Goal: Information Seeking & Learning: Learn about a topic

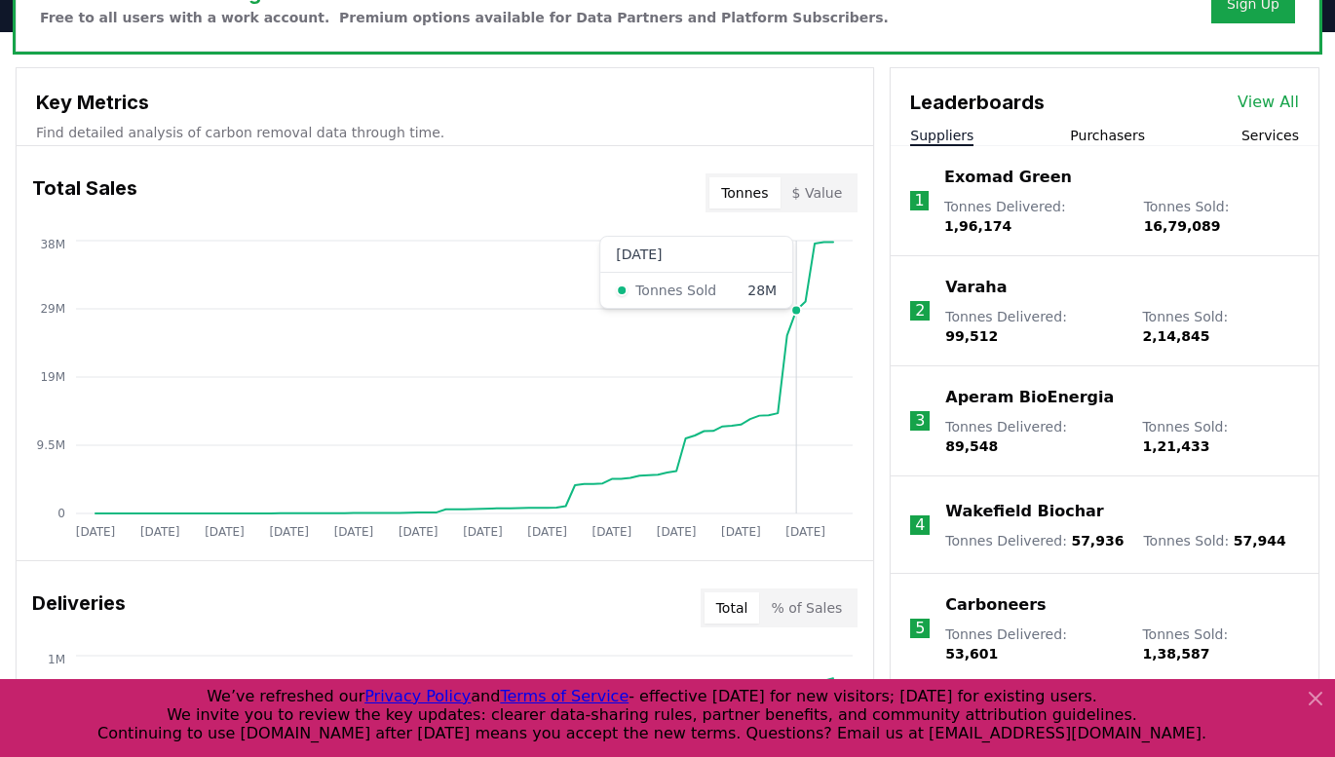
scroll to position [649, 0]
click at [1308, 708] on icon at bounding box center [1315, 698] width 23 height 23
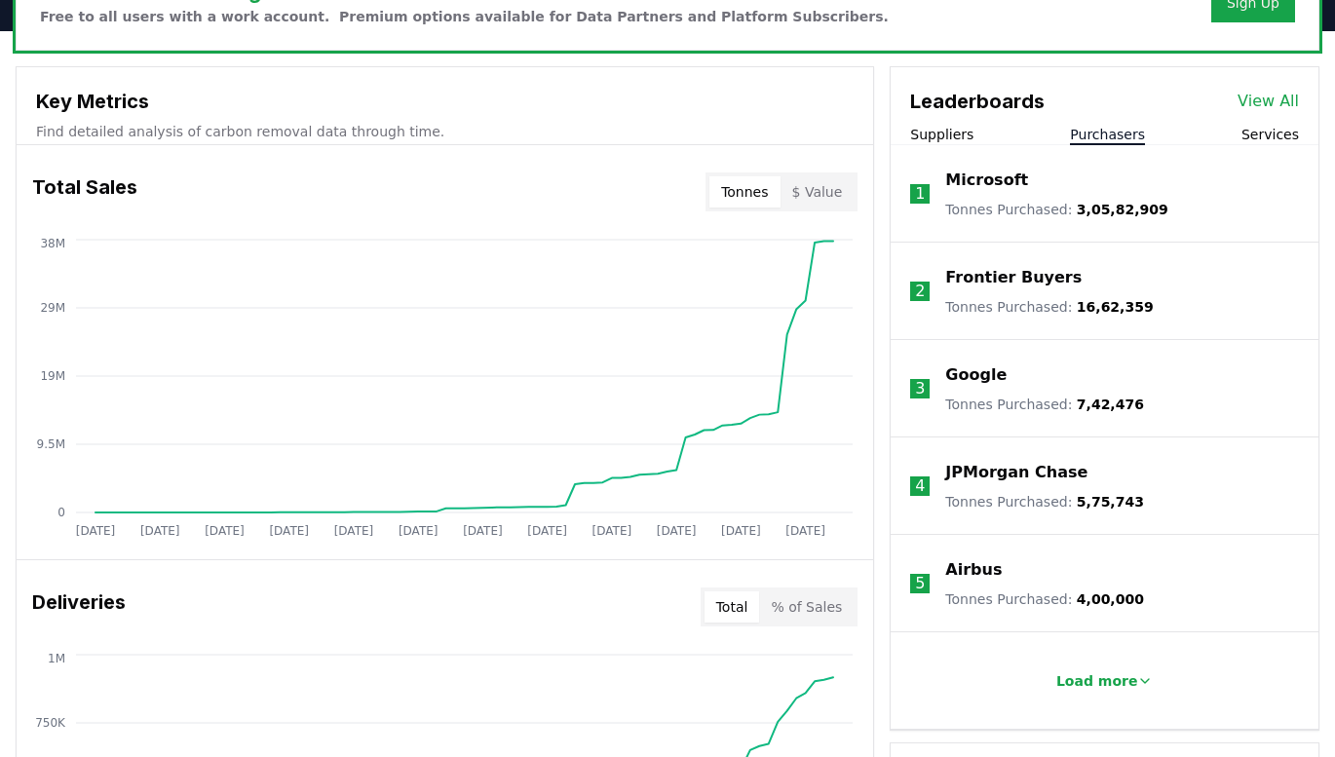
click at [1091, 136] on button "Purchasers" at bounding box center [1107, 134] width 75 height 19
click at [1249, 134] on button "Services" at bounding box center [1271, 134] width 58 height 19
click at [968, 139] on div "Suppliers Purchasers Services" at bounding box center [1105, 135] width 428 height 20
click at [960, 143] on button "Suppliers" at bounding box center [941, 134] width 63 height 19
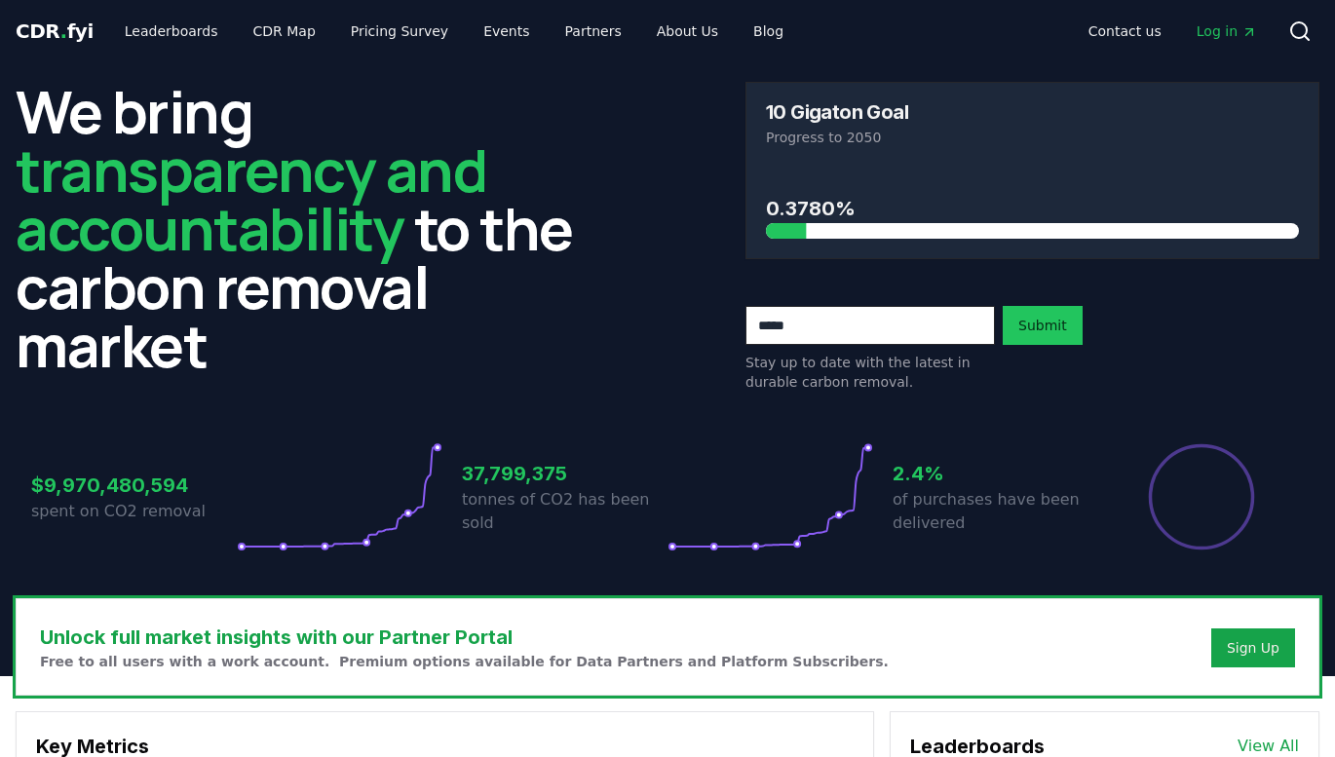
scroll to position [0, 0]
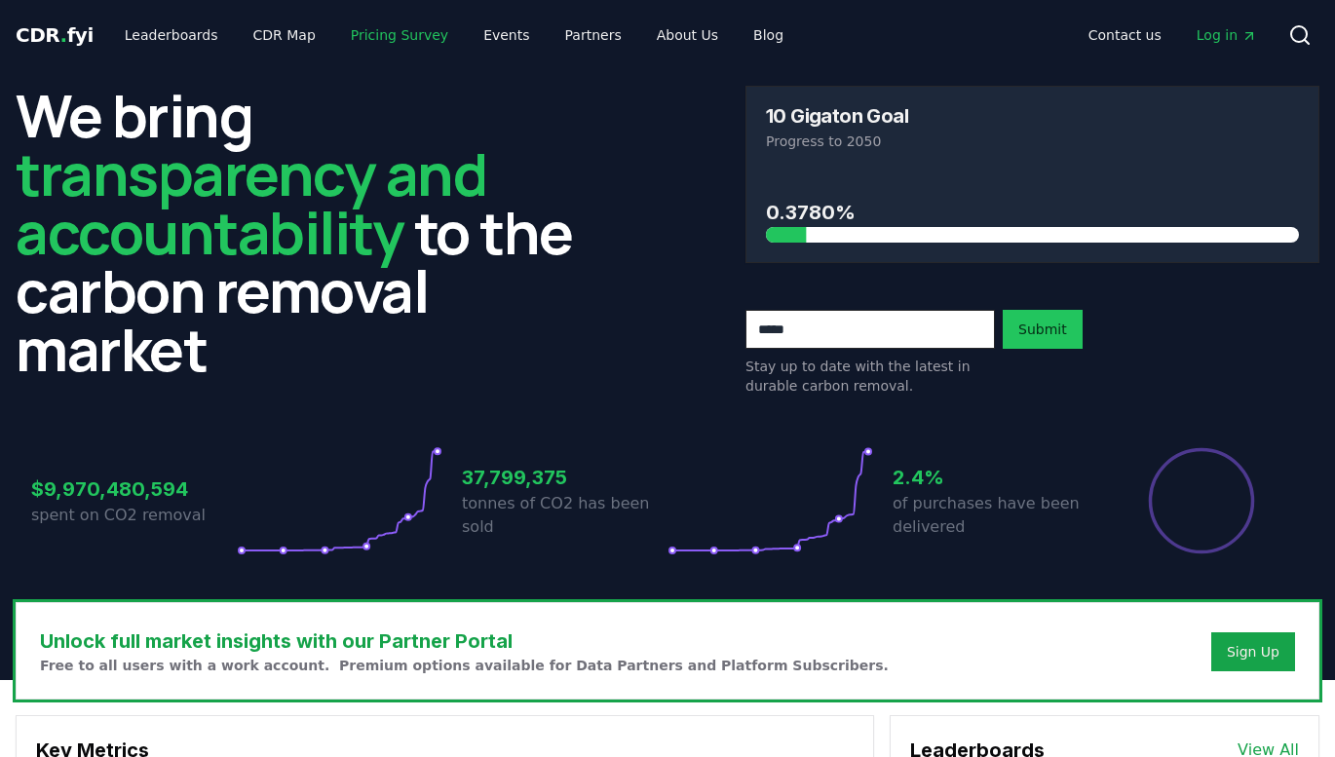
click at [394, 24] on link "Pricing Survey" at bounding box center [399, 35] width 129 height 35
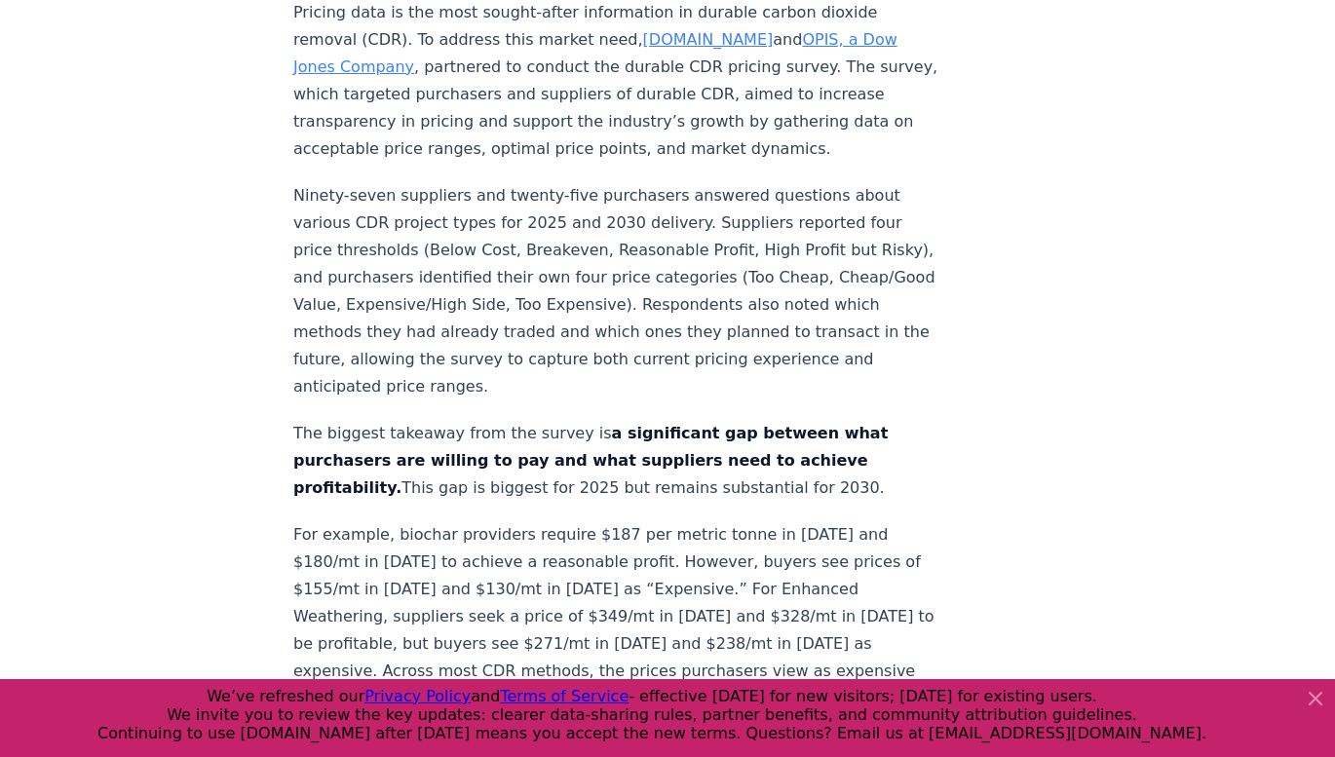
scroll to position [1341, 0]
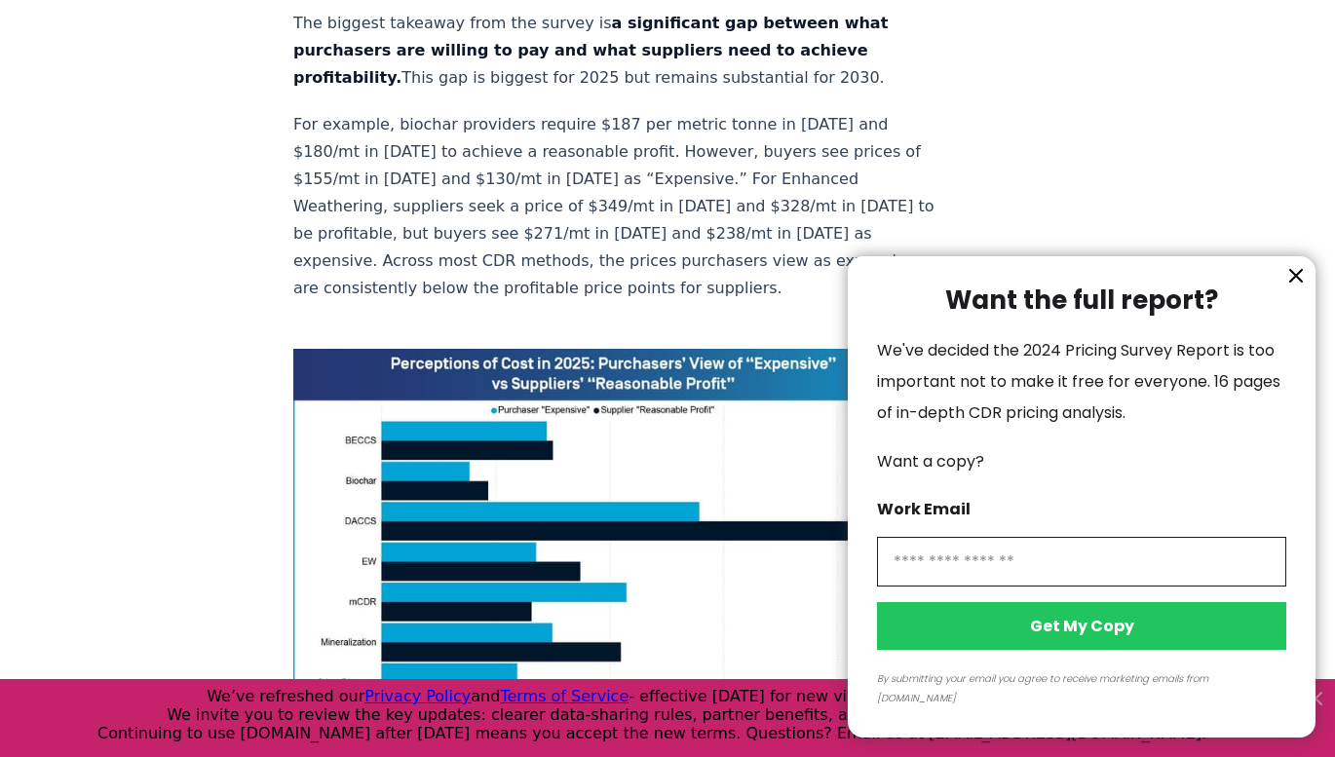
click at [1292, 288] on icon "information" at bounding box center [1296, 275] width 23 height 23
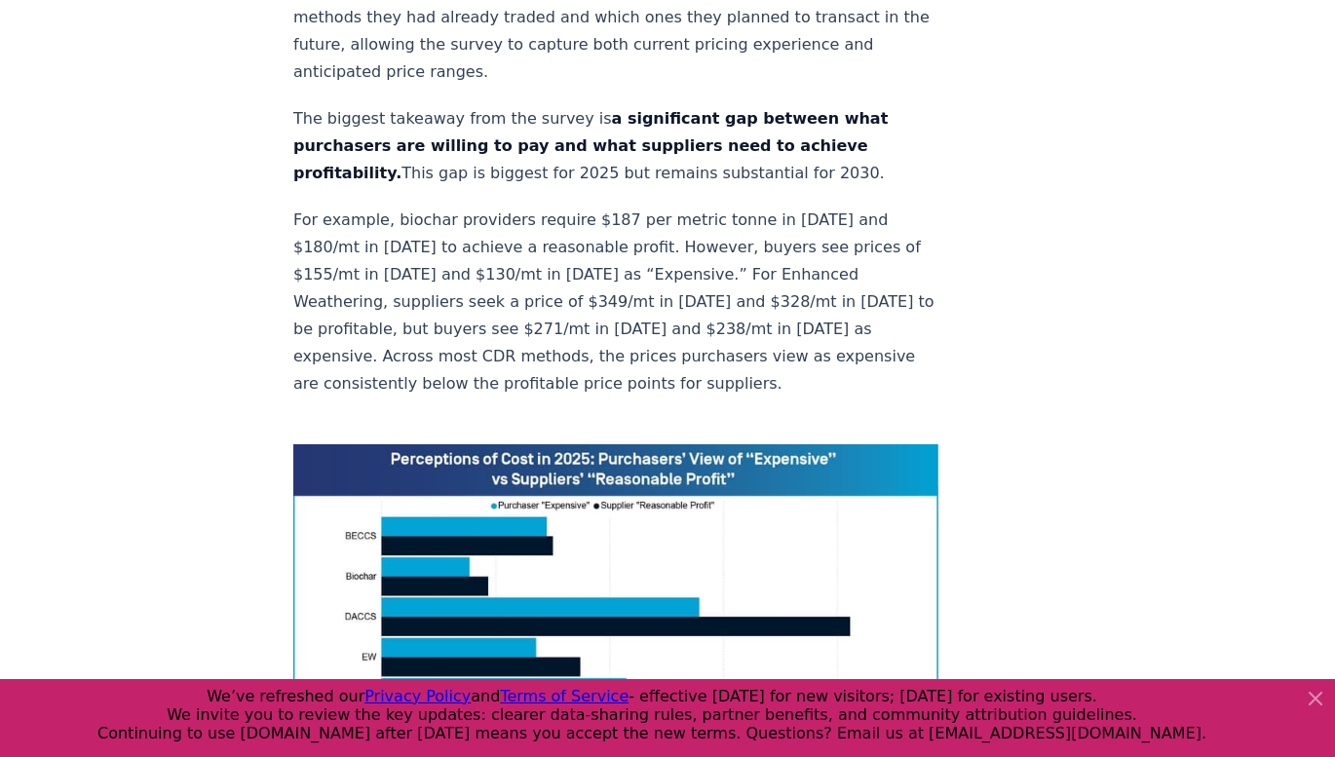
scroll to position [1247, 0]
